Goal: Information Seeking & Learning: Learn about a topic

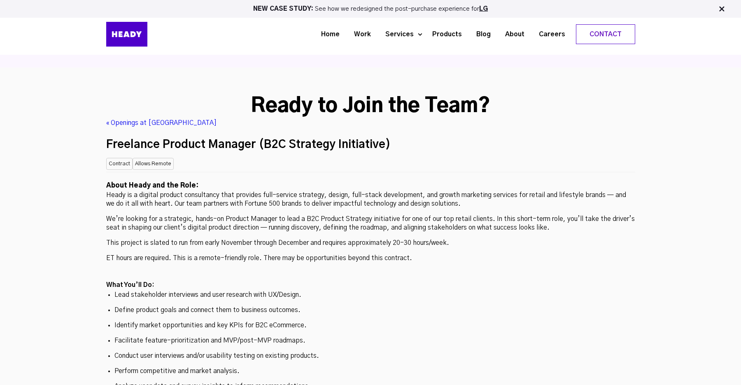
click at [713, 33] on div "NEW CASE STUDY: See how we redesigned the post-purchase experience for LG Home …" at bounding box center [370, 27] width 741 height 55
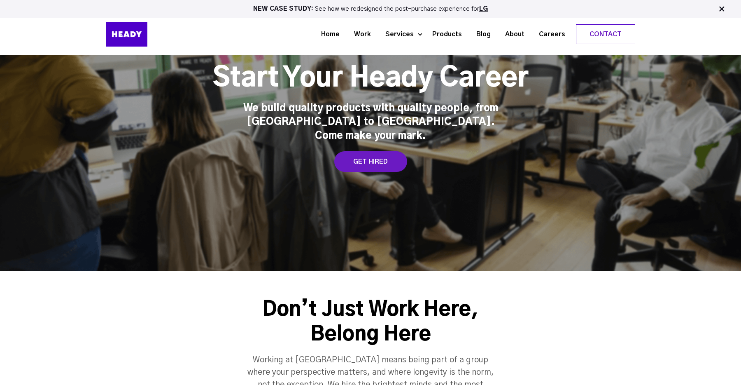
scroll to position [54, 0]
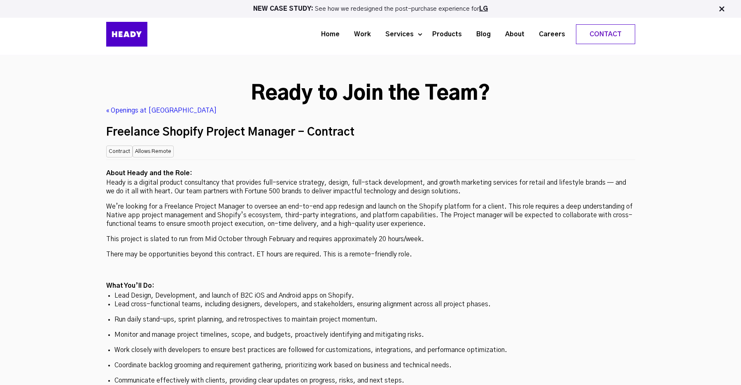
click at [576, 291] on li "Lead Design, Development, and launch of B2C iOS and Android apps on Shopify." at bounding box center [371, 295] width 513 height 9
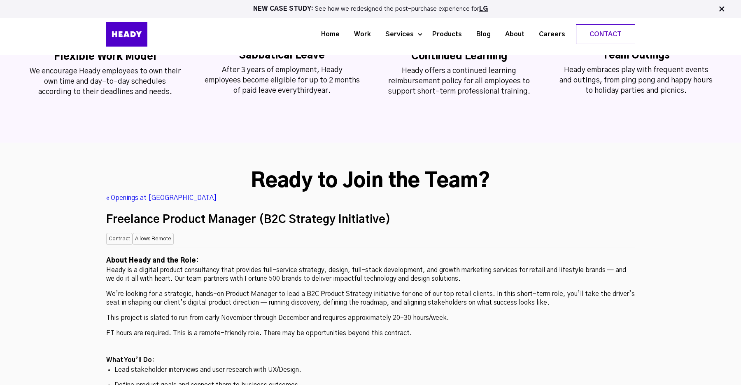
scroll to position [2049, 0]
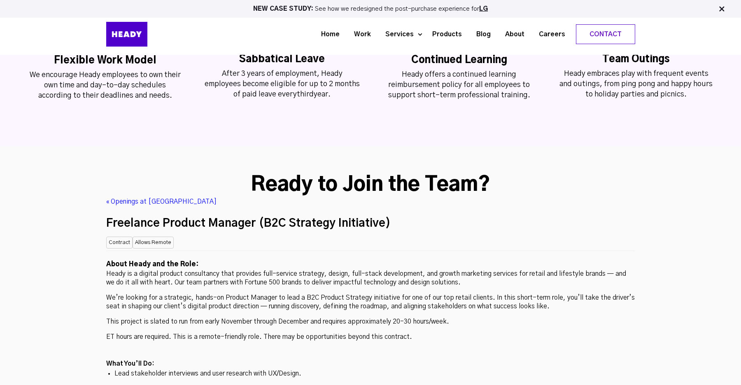
click at [349, 348] on h2 at bounding box center [370, 353] width 529 height 11
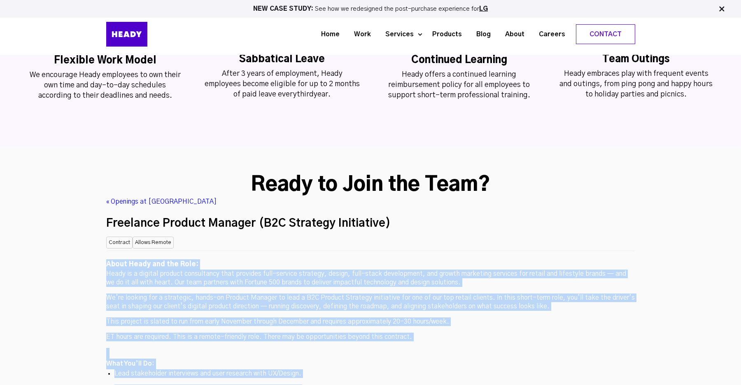
drag, startPoint x: 366, startPoint y: 179, endPoint x: 364, endPoint y: 343, distance: 163.6
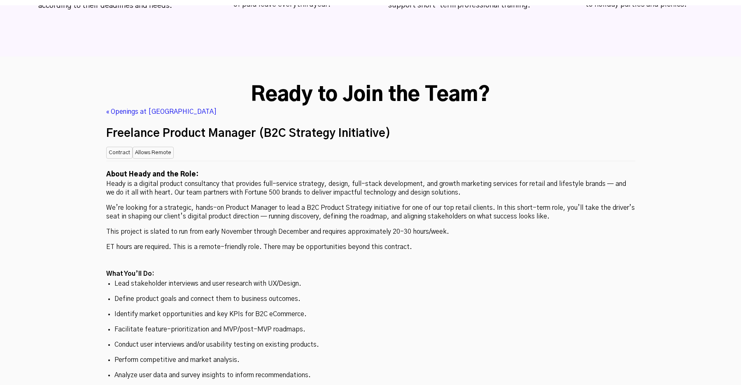
scroll to position [2140, 0]
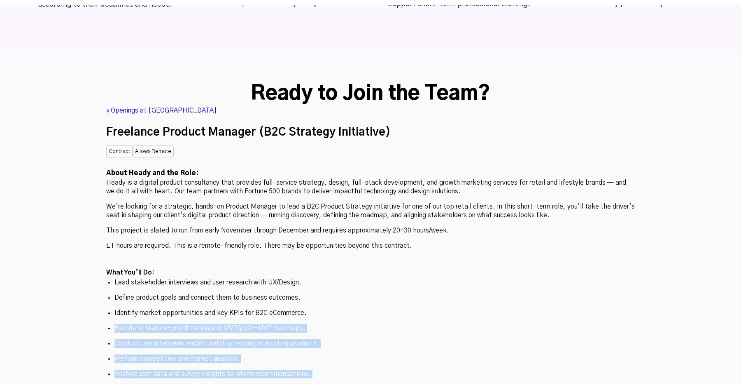
drag, startPoint x: 364, startPoint y: 343, endPoint x: 366, endPoint y: 239, distance: 103.8
click at [366, 278] on ul "Lead stakeholder interviews and user research with UX/Design. Define product go…" at bounding box center [370, 351] width 529 height 146
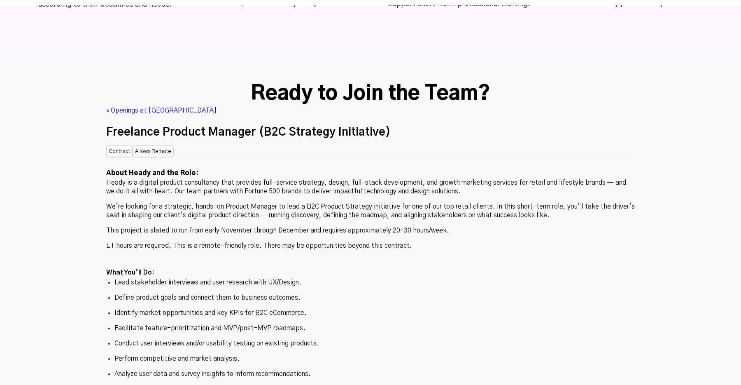
click at [366, 278] on ul "Lead stakeholder interviews and user research with UX/Design. Define product go…" at bounding box center [370, 351] width 529 height 146
